Goal: Transaction & Acquisition: Download file/media

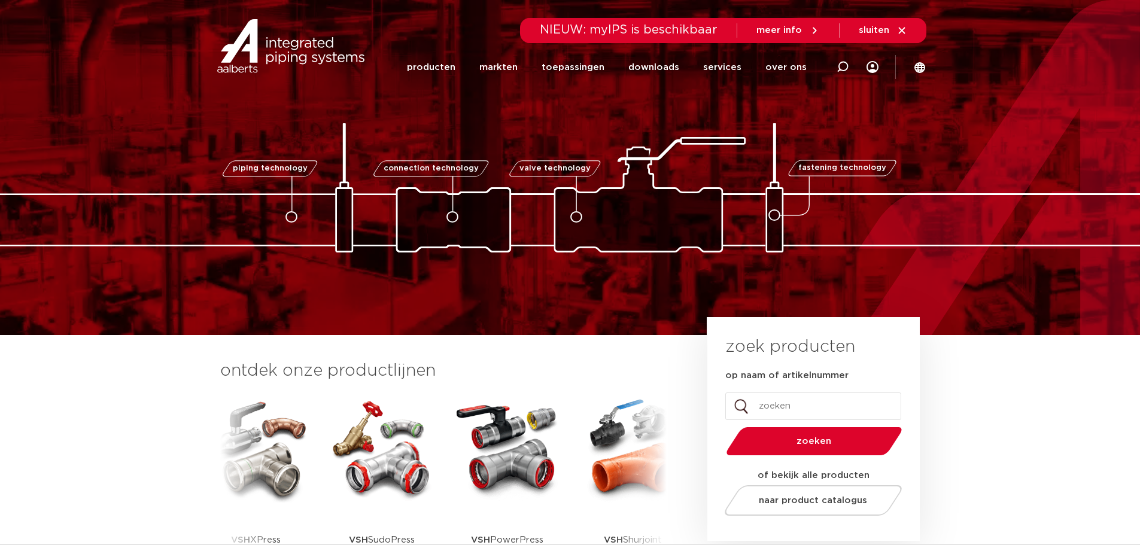
click at [1010, 169] on img at bounding box center [570, 187] width 1197 height 129
click at [650, 62] on link "downloads" at bounding box center [653, 67] width 51 height 48
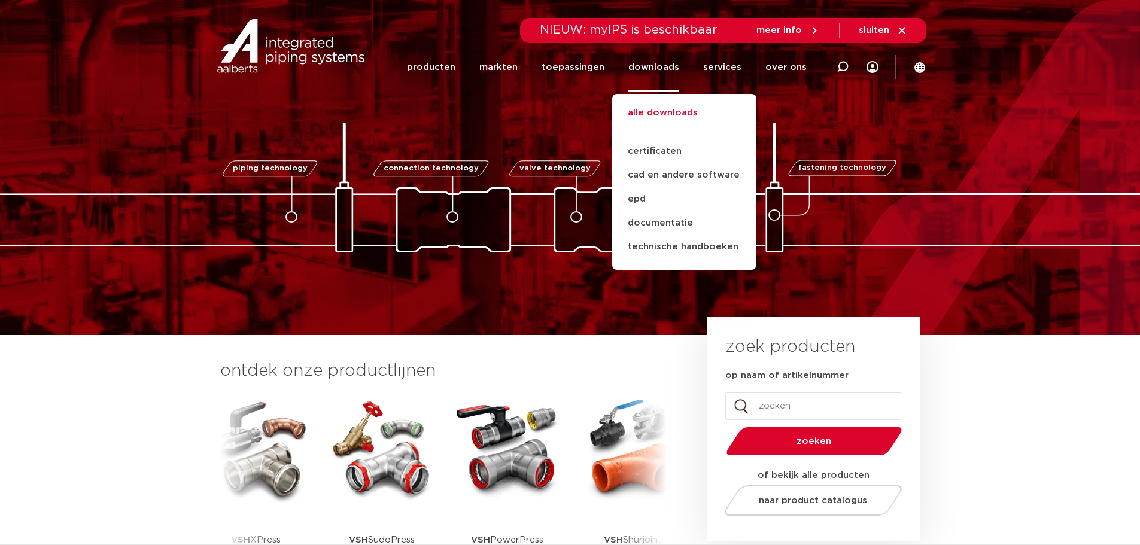
click at [650, 112] on link "alle downloads" at bounding box center [684, 119] width 144 height 26
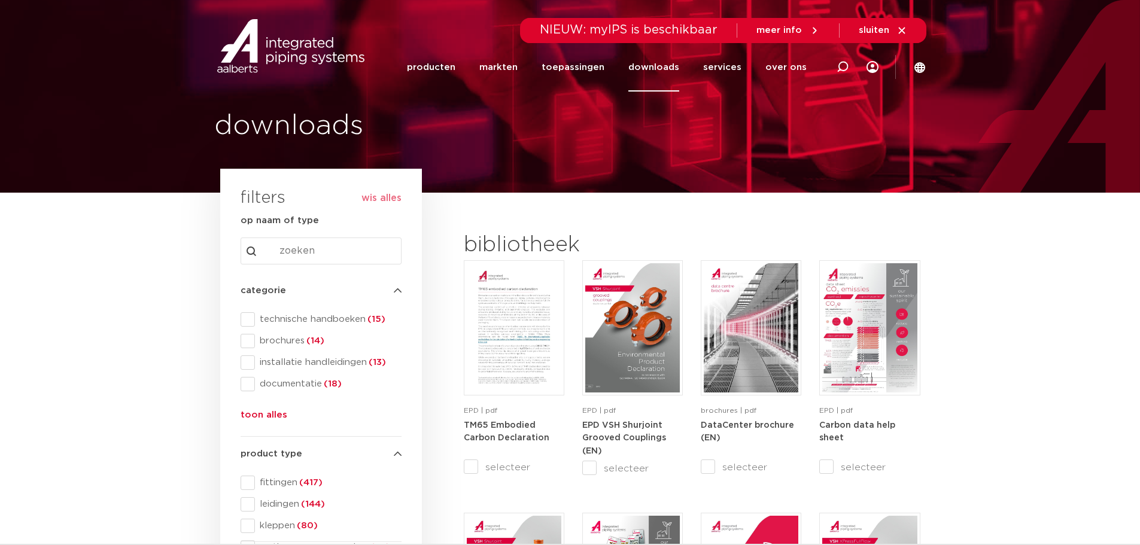
click at [336, 251] on input "Search content" at bounding box center [321, 251] width 161 height 27
click at [290, 319] on span "technische handboeken (15)" at bounding box center [328, 320] width 147 height 12
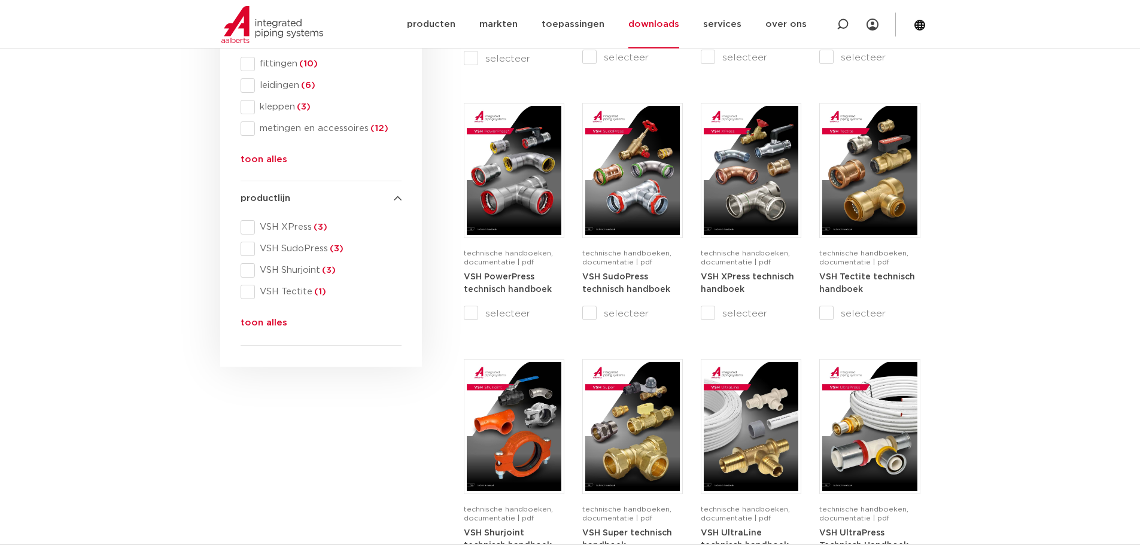
scroll to position [538, 0]
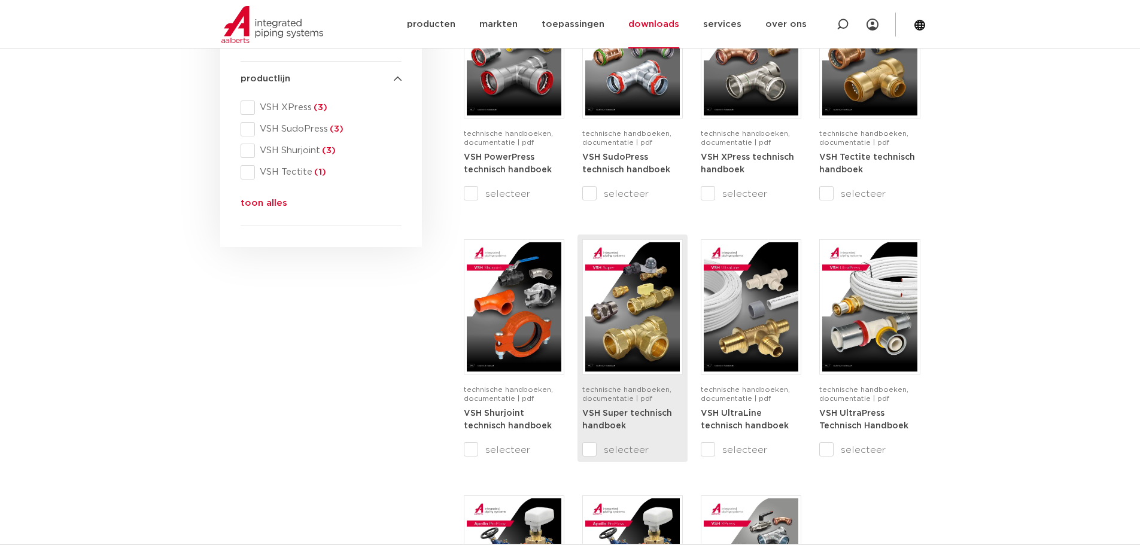
click at [637, 340] on img at bounding box center [632, 306] width 95 height 129
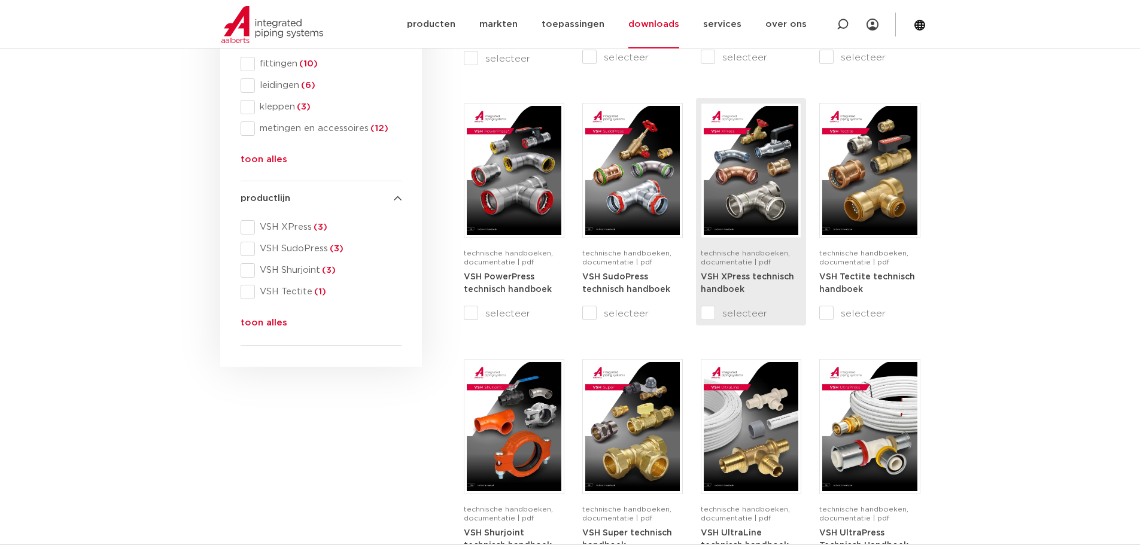
scroll to position [359, 0]
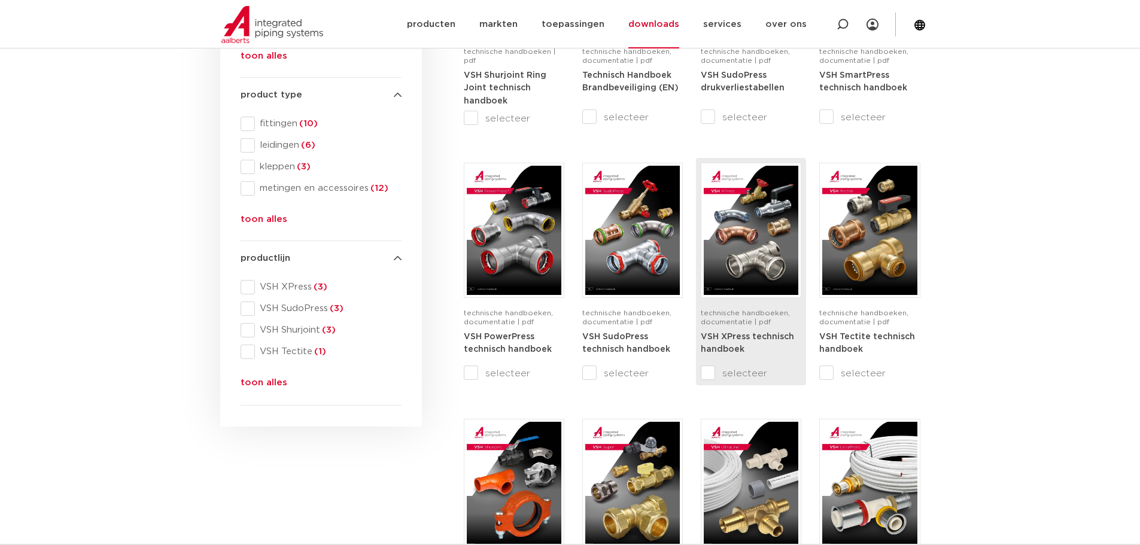
click at [747, 226] on img at bounding box center [751, 230] width 95 height 129
